Goal: Transaction & Acquisition: Subscribe to service/newsletter

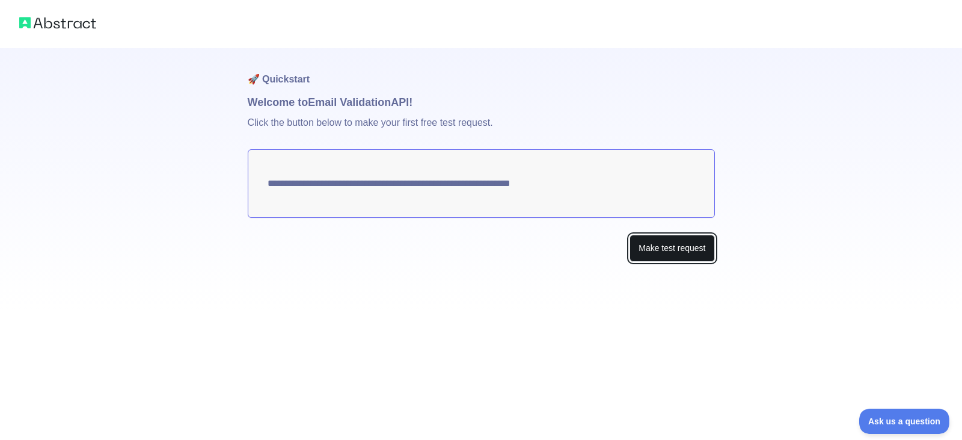
click at [677, 254] on button "Make test request" at bounding box center [672, 248] width 85 height 27
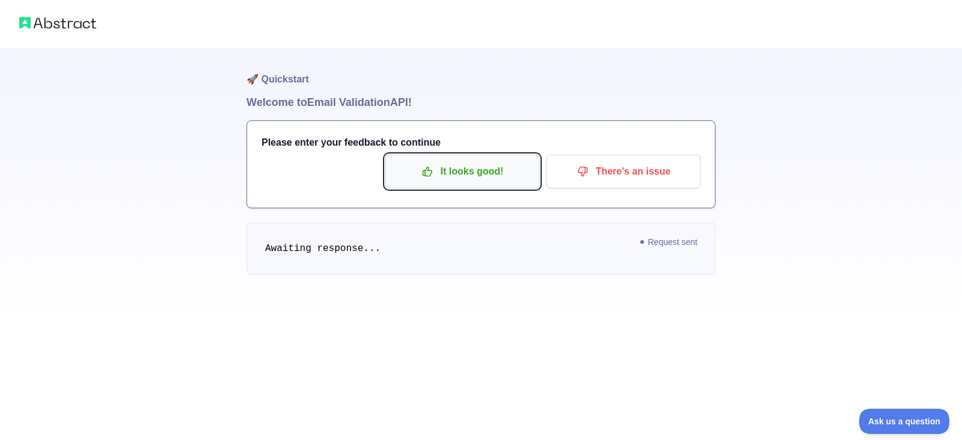
click at [486, 179] on p "It looks good!" at bounding box center [463, 171] width 136 height 20
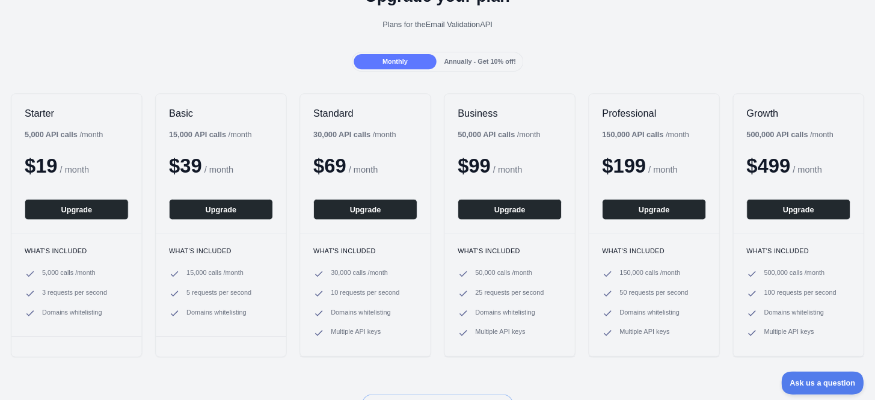
scroll to position [80, 0]
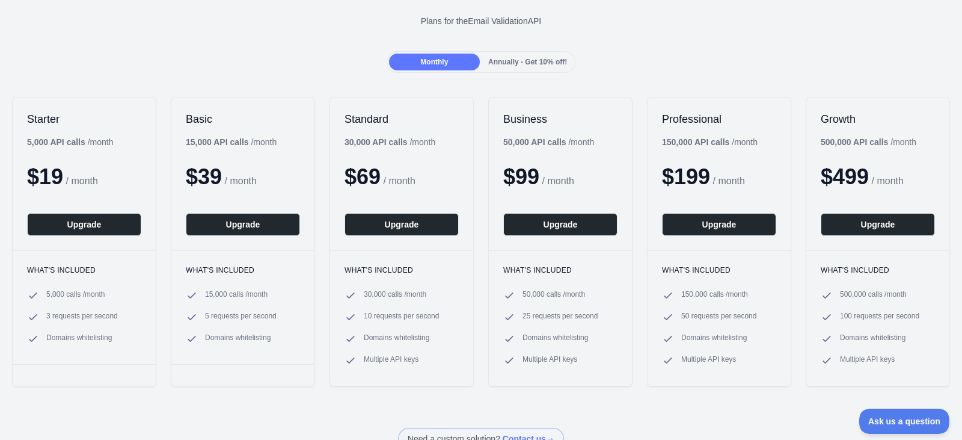
click at [506, 60] on span "Annually - Get 10% off!" at bounding box center [527, 62] width 79 height 8
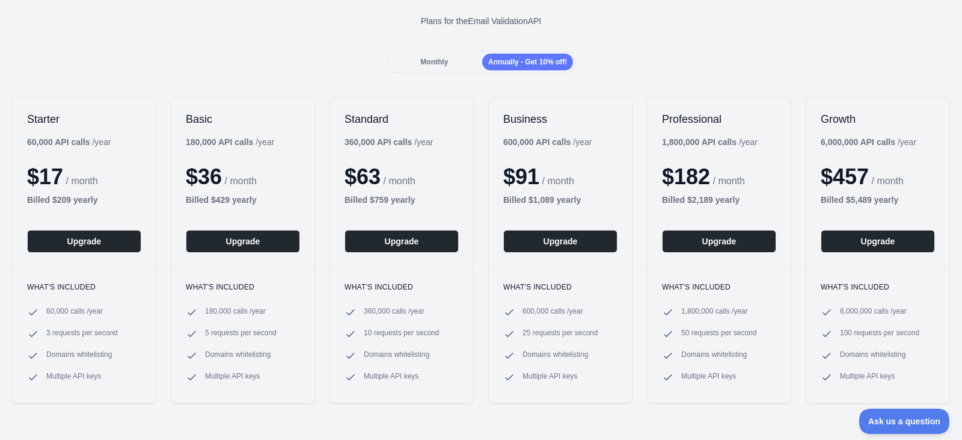
click at [450, 57] on div "Monthly" at bounding box center [434, 62] width 91 height 17
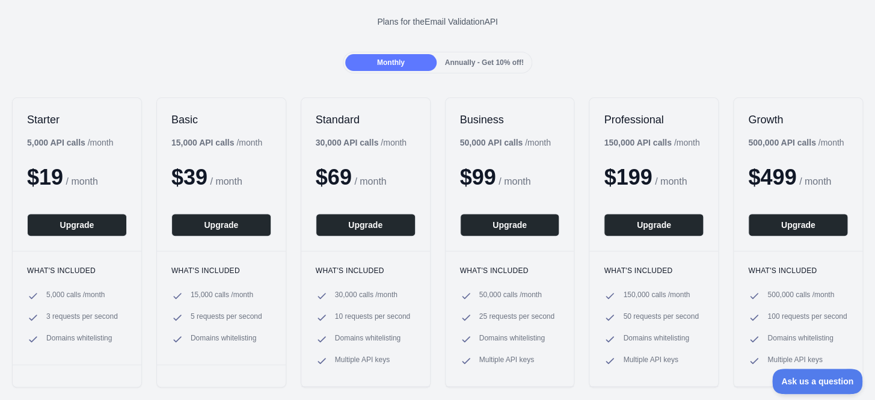
scroll to position [0, 0]
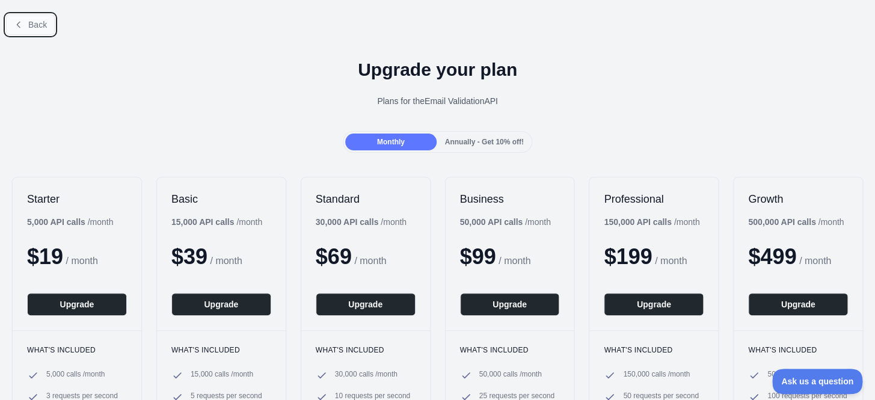
click at [35, 26] on span "Back" at bounding box center [37, 25] width 19 height 10
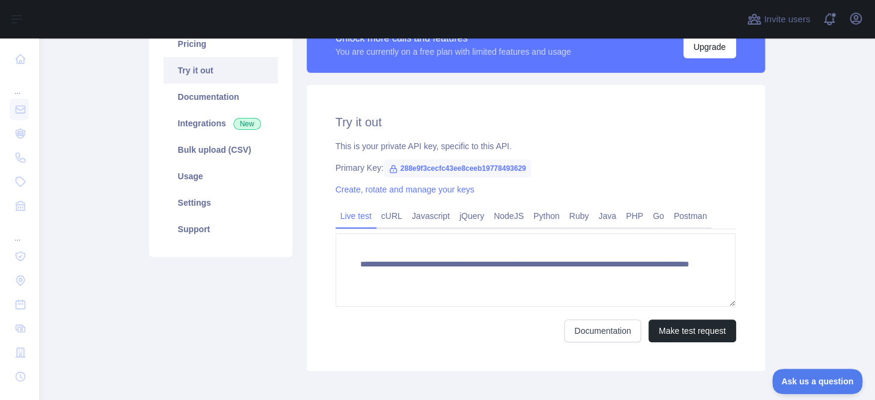
scroll to position [127, 0]
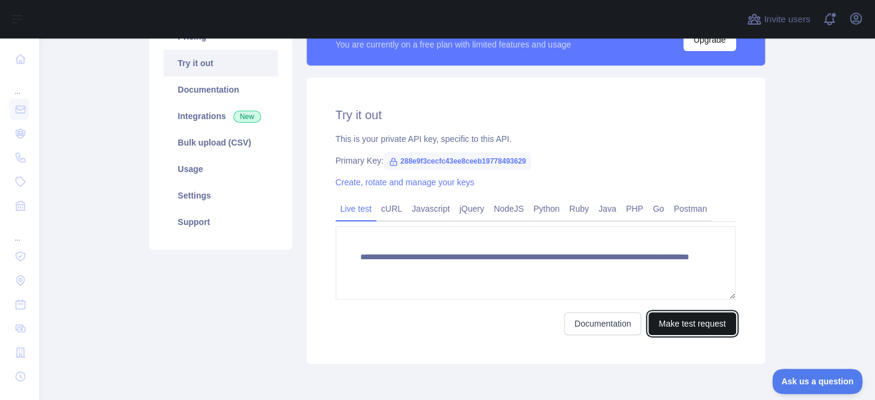
click at [656, 328] on button "Make test request" at bounding box center [691, 323] width 87 height 23
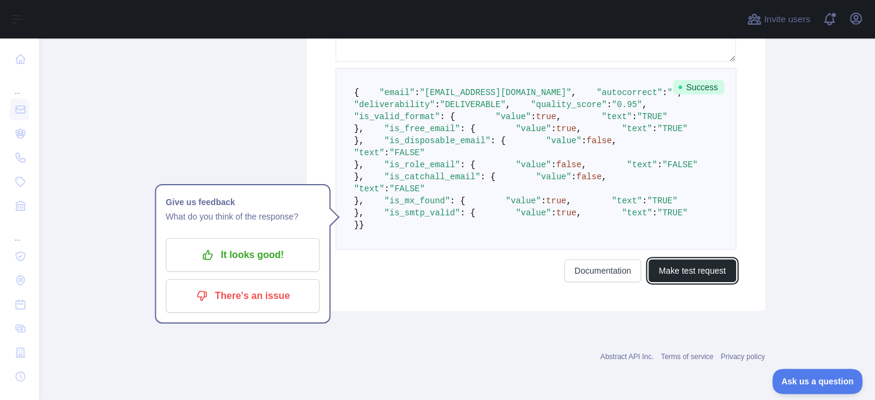
scroll to position [529, 0]
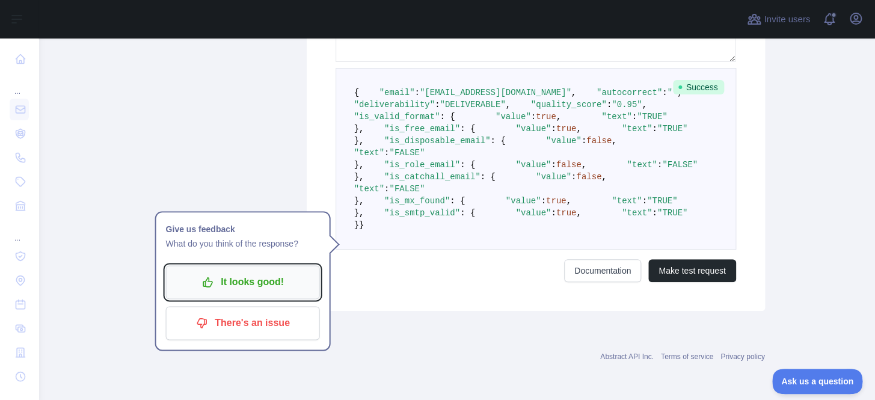
click at [306, 265] on button "It looks good!" at bounding box center [243, 282] width 154 height 34
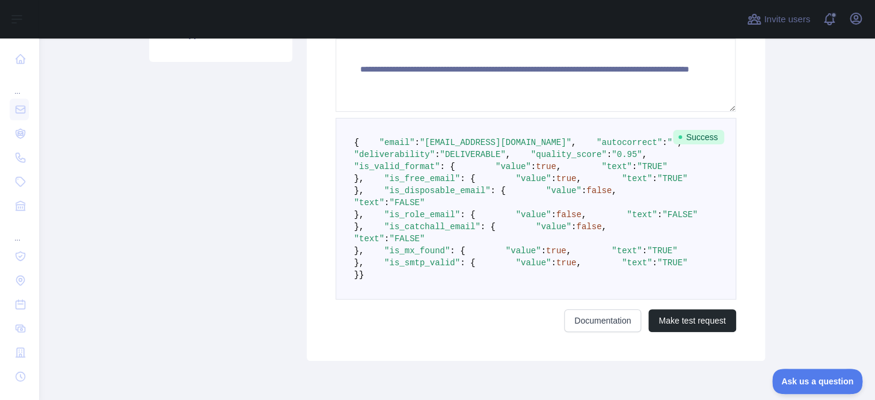
scroll to position [54, 0]
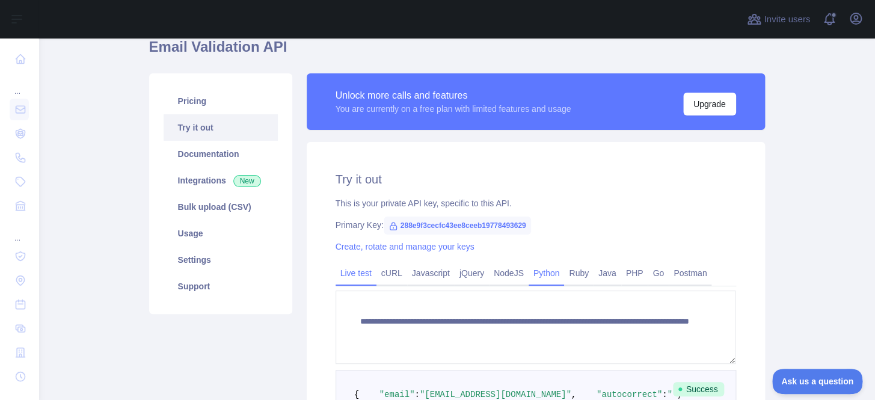
click at [529, 272] on link "Python" at bounding box center [547, 272] width 36 height 19
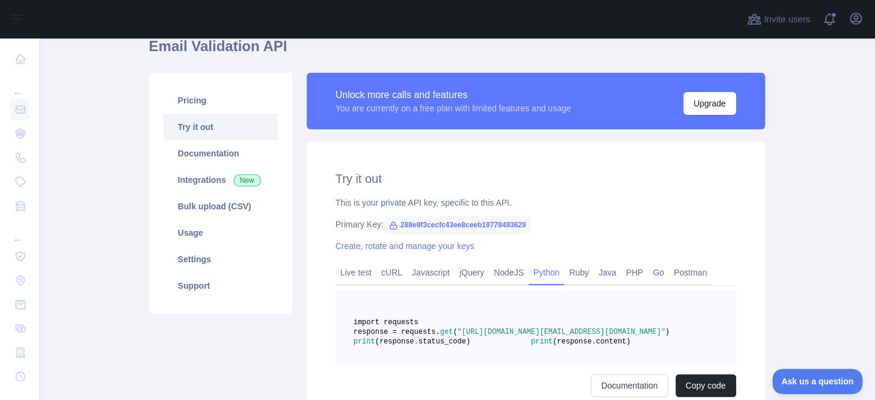
scroll to position [0, 0]
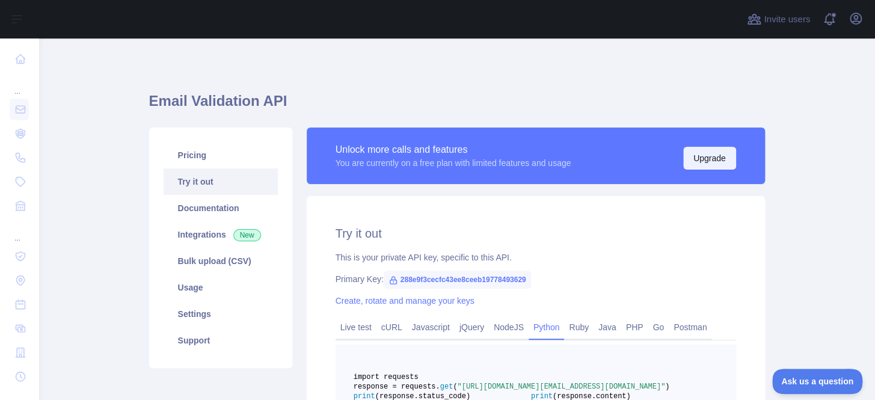
click at [698, 158] on button "Upgrade" at bounding box center [709, 158] width 53 height 23
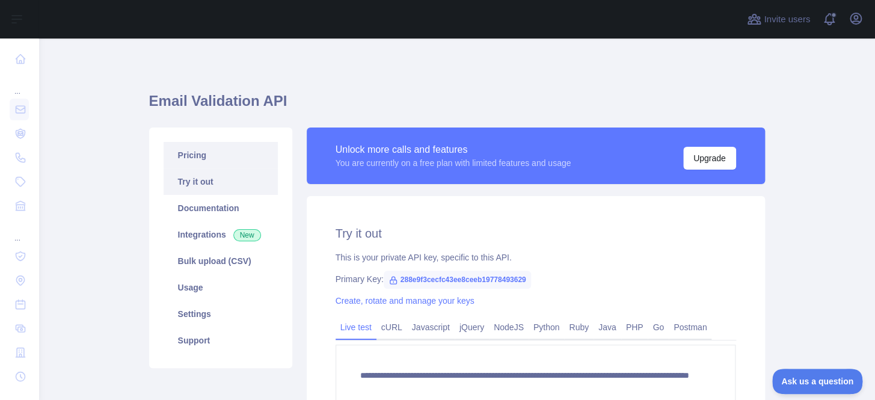
click at [218, 156] on link "Pricing" at bounding box center [221, 155] width 114 height 26
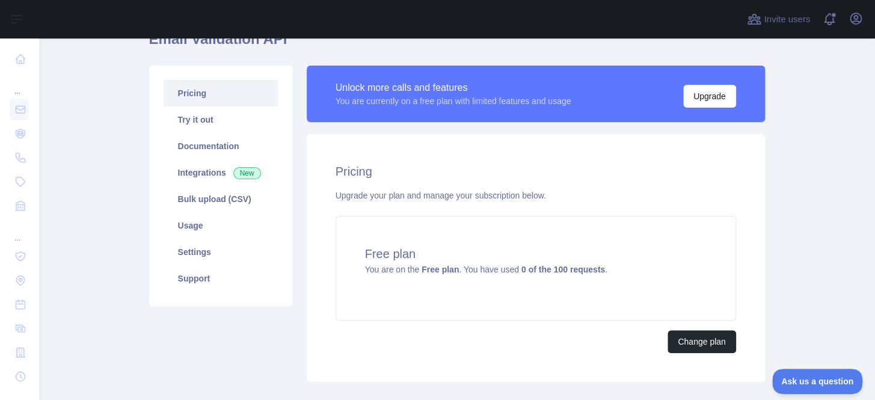
scroll to position [72, 0]
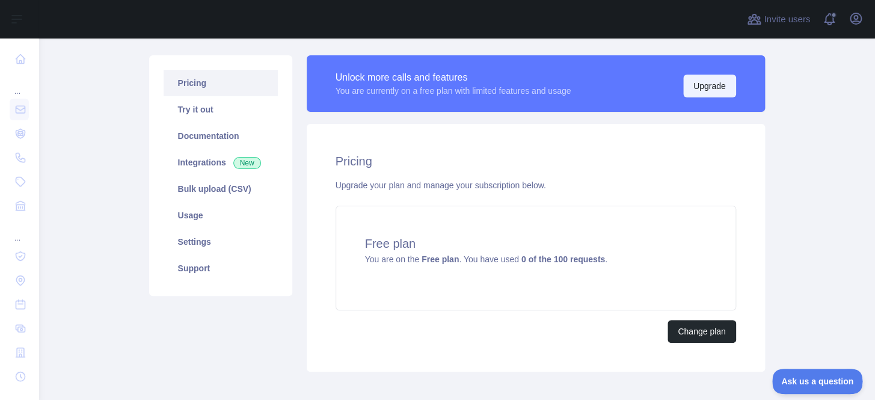
click at [706, 79] on button "Upgrade" at bounding box center [709, 86] width 53 height 23
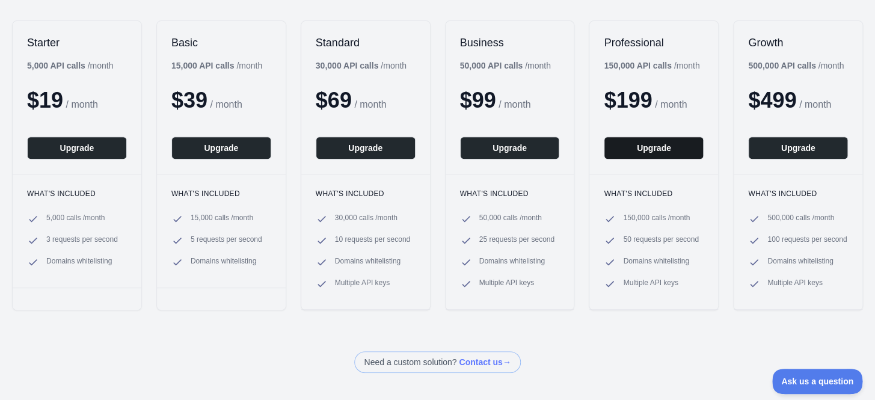
scroll to position [164, 0]
